Goal: Task Accomplishment & Management: Use online tool/utility

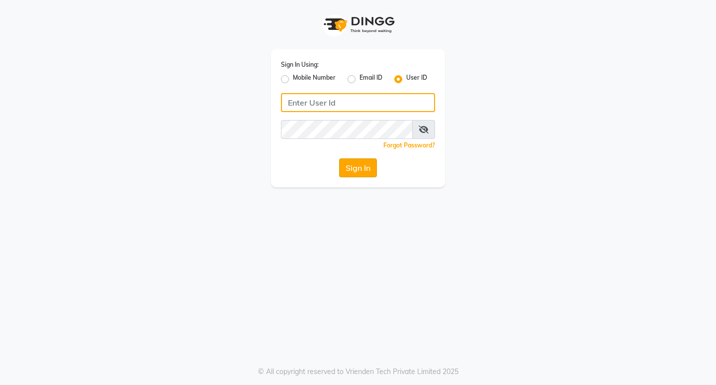
type input "e1933-45"
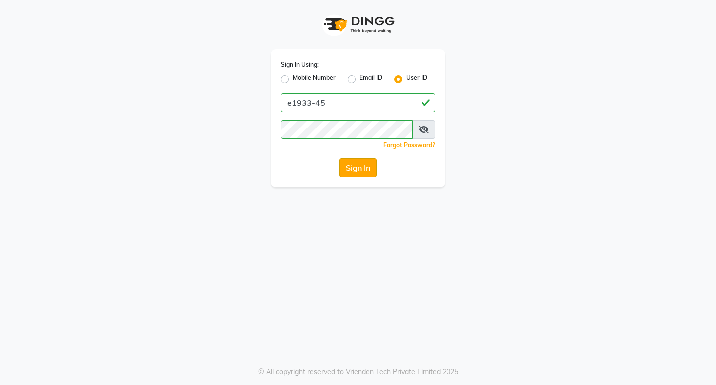
click at [352, 164] on button "Sign In" at bounding box center [358, 167] width 38 height 19
